Goal: Task Accomplishment & Management: Use online tool/utility

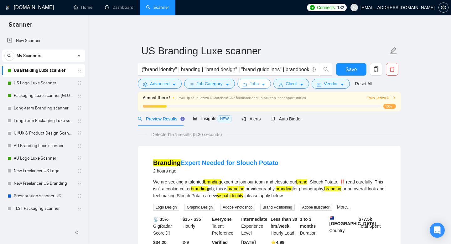
click at [259, 83] on span "Jobs" at bounding box center [254, 83] width 9 height 7
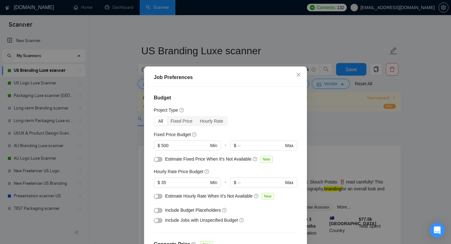
click at [232, 98] on h4 "Budget" at bounding box center [226, 98] width 144 height 8
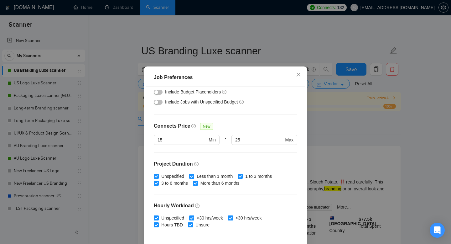
scroll to position [118, 0]
click at [183, 136] on input "15" at bounding box center [183, 139] width 50 height 7
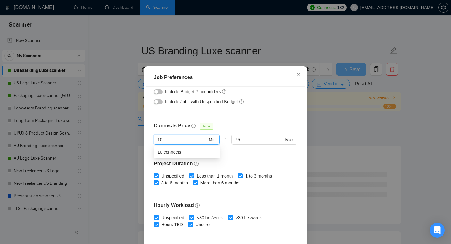
type input "10"
click at [245, 114] on div at bounding box center [226, 114] width 144 height 0
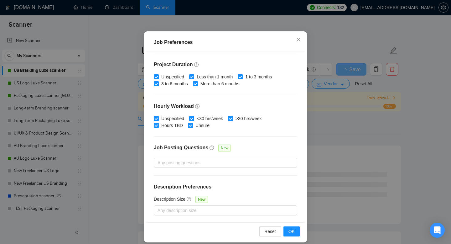
scroll to position [41, 0]
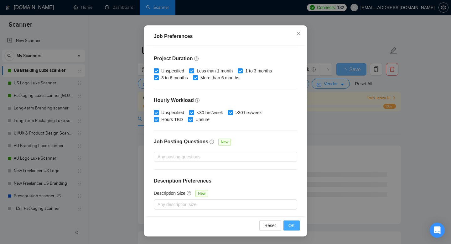
click at [291, 226] on span "OK" at bounding box center [292, 225] width 6 height 7
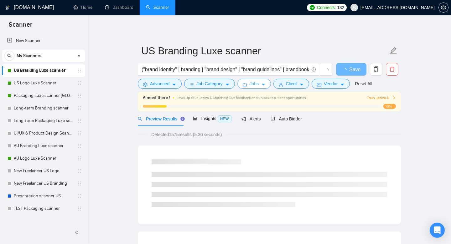
scroll to position [0, 0]
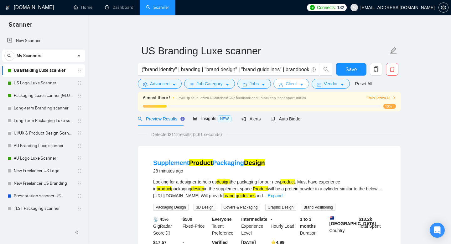
click at [283, 82] on icon "user" at bounding box center [281, 84] width 4 height 4
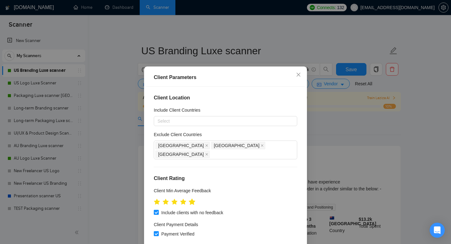
click at [192, 198] on icon "star" at bounding box center [192, 201] width 7 height 6
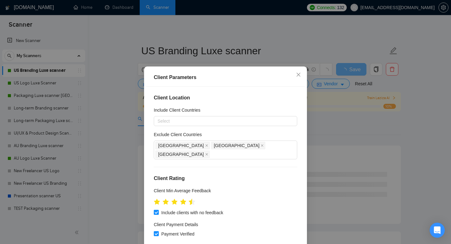
click at [191, 198] on icon "star" at bounding box center [192, 201] width 7 height 6
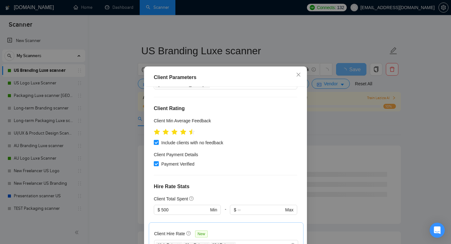
scroll to position [133, 0]
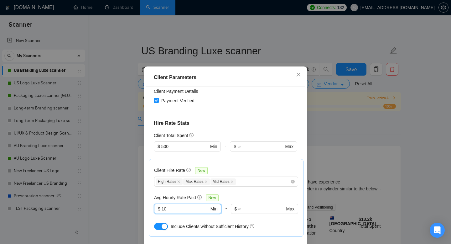
click at [170, 205] on input "10" at bounding box center [186, 208] width 48 height 7
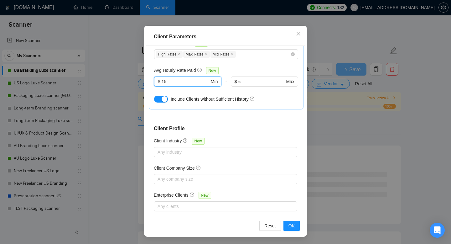
scroll to position [41, 0]
type input "15"
click at [288, 226] on button "OK" at bounding box center [292, 225] width 16 height 10
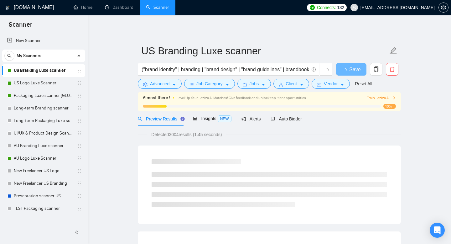
scroll to position [12, 0]
